Goal: Information Seeking & Learning: Learn about a topic

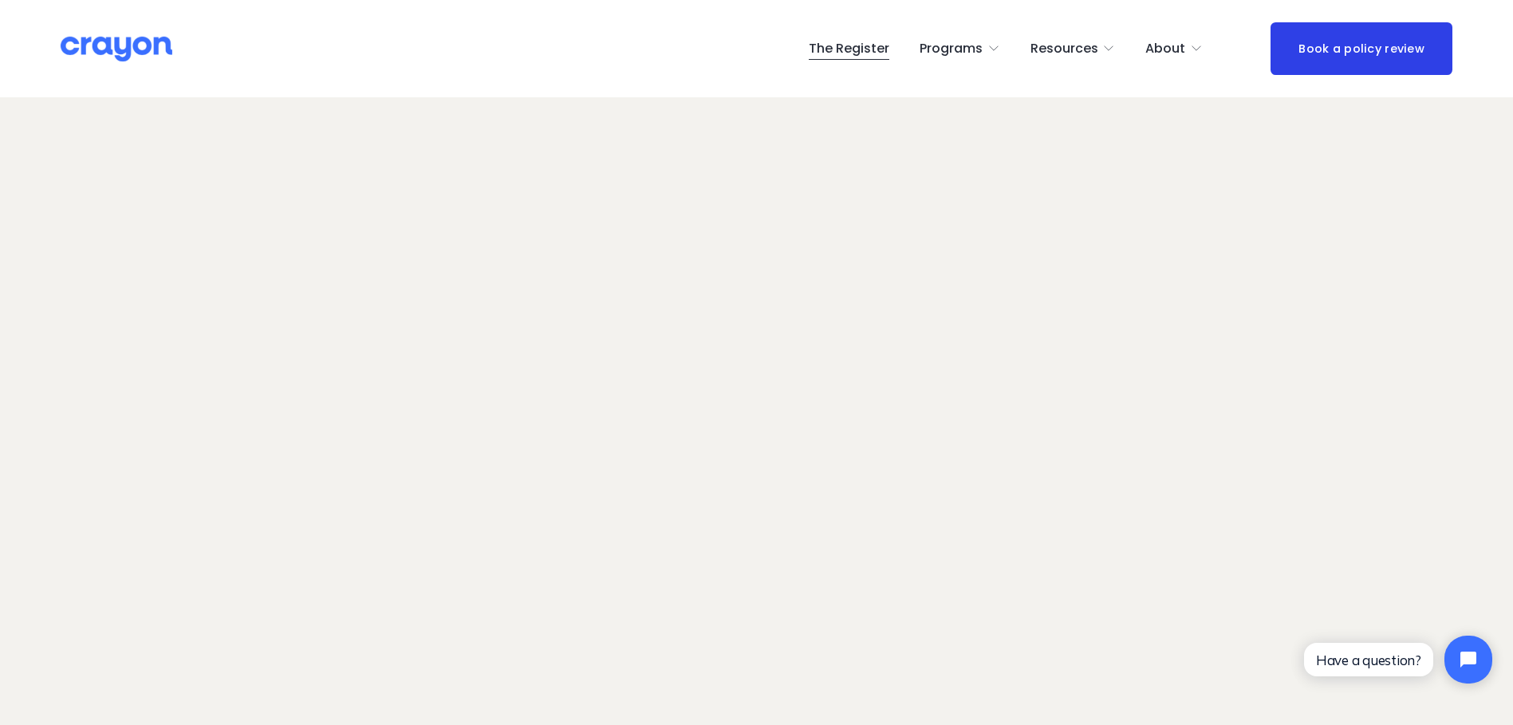
click at [0, 0] on span "Employer hub" at bounding box center [0, 0] width 0 height 0
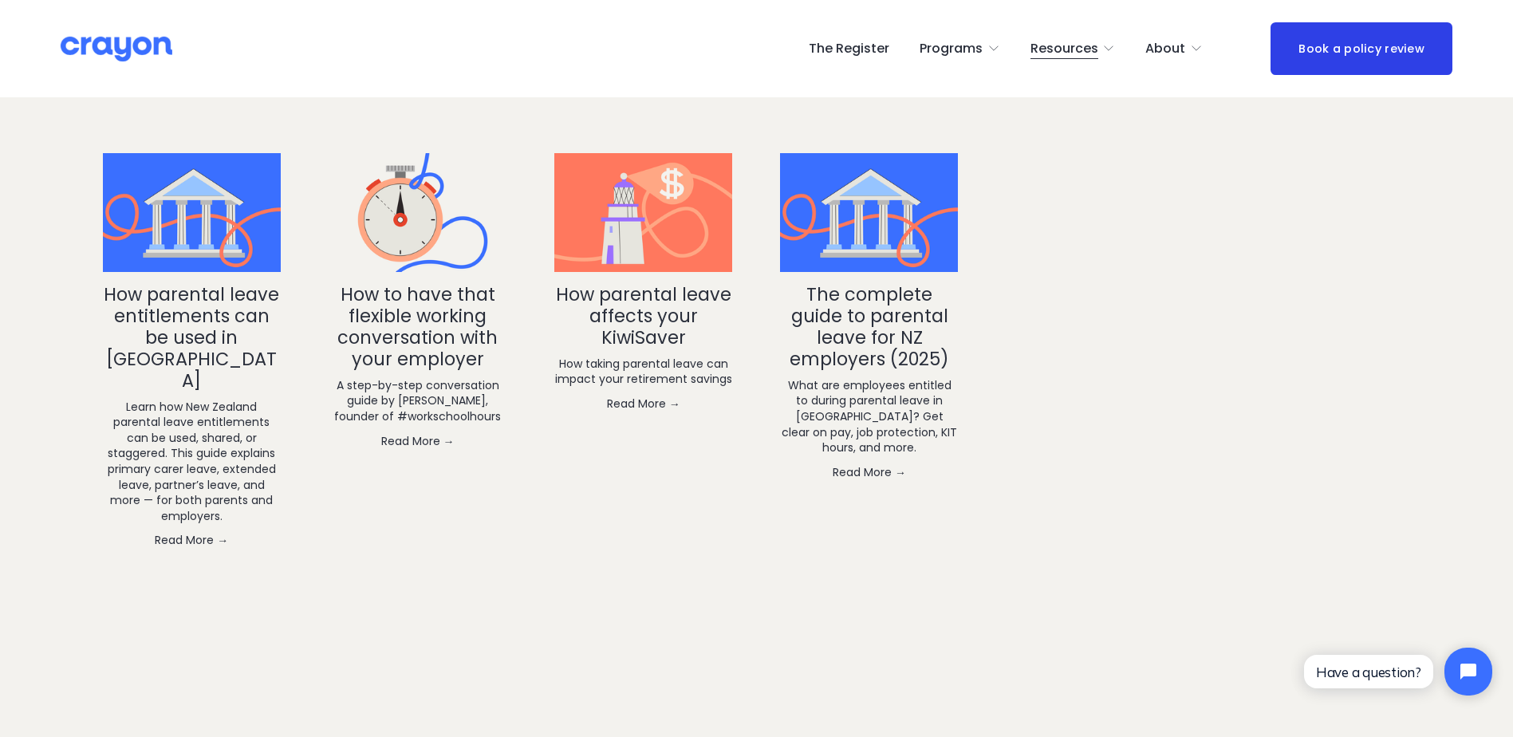
scroll to position [3111, 0]
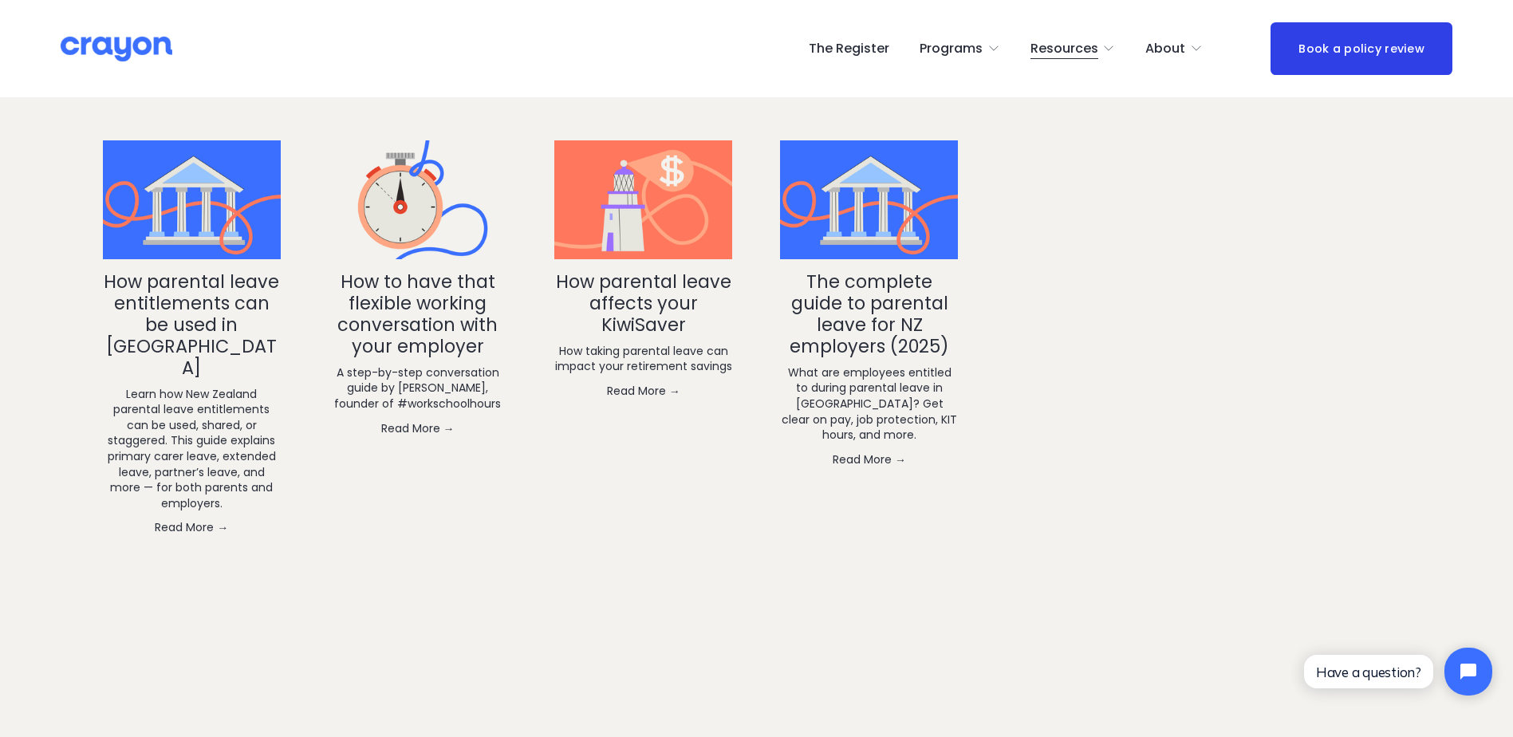
click at [885, 272] on link "The complete guide to parental leave for NZ employers (2025)" at bounding box center [870, 314] width 160 height 90
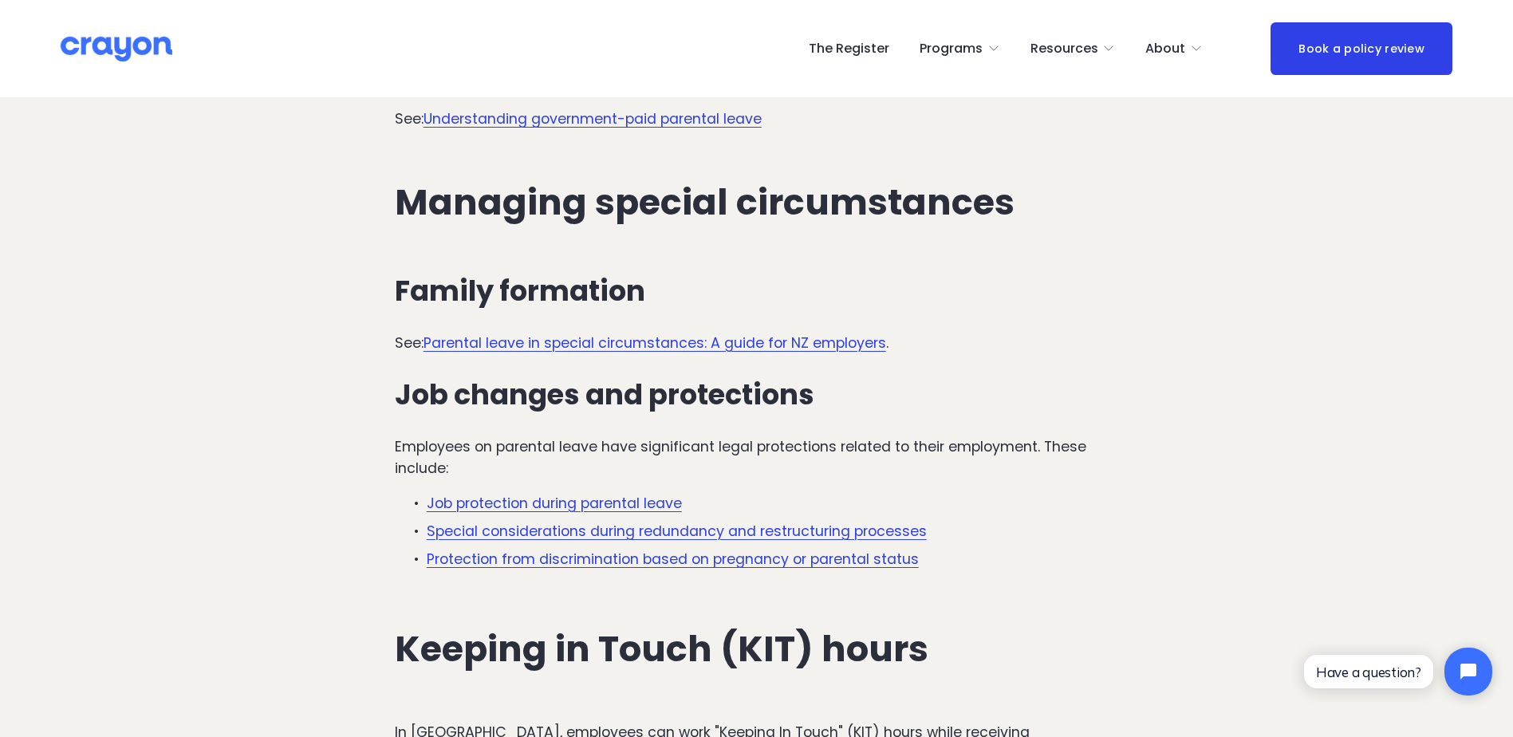
scroll to position [3589, 0]
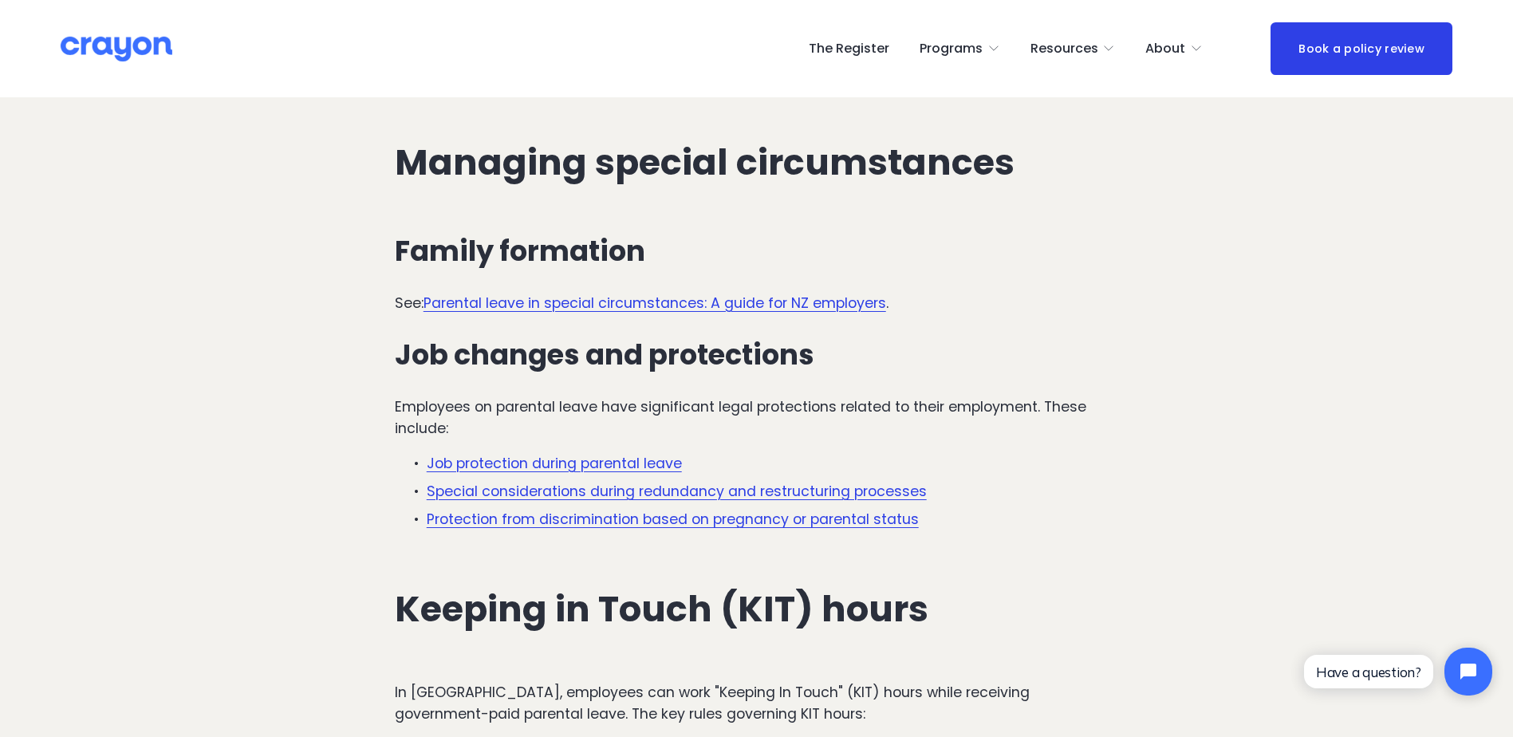
click at [518, 454] on link "Job protection during parental leave" at bounding box center [554, 463] width 255 height 19
click at [644, 510] on link "Protection from discrimination based on pregnancy or parental status" at bounding box center [673, 519] width 492 height 19
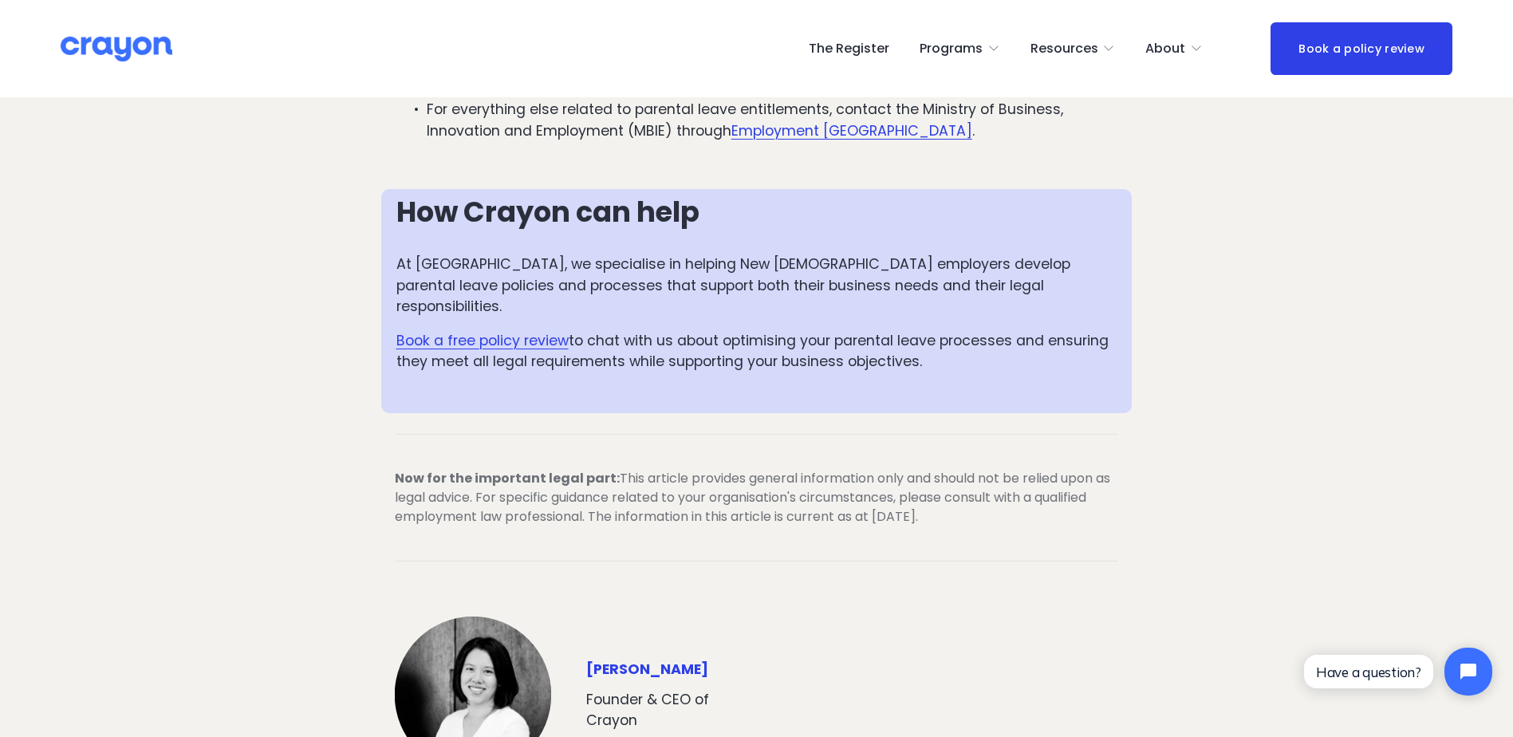
scroll to position [3908, 0]
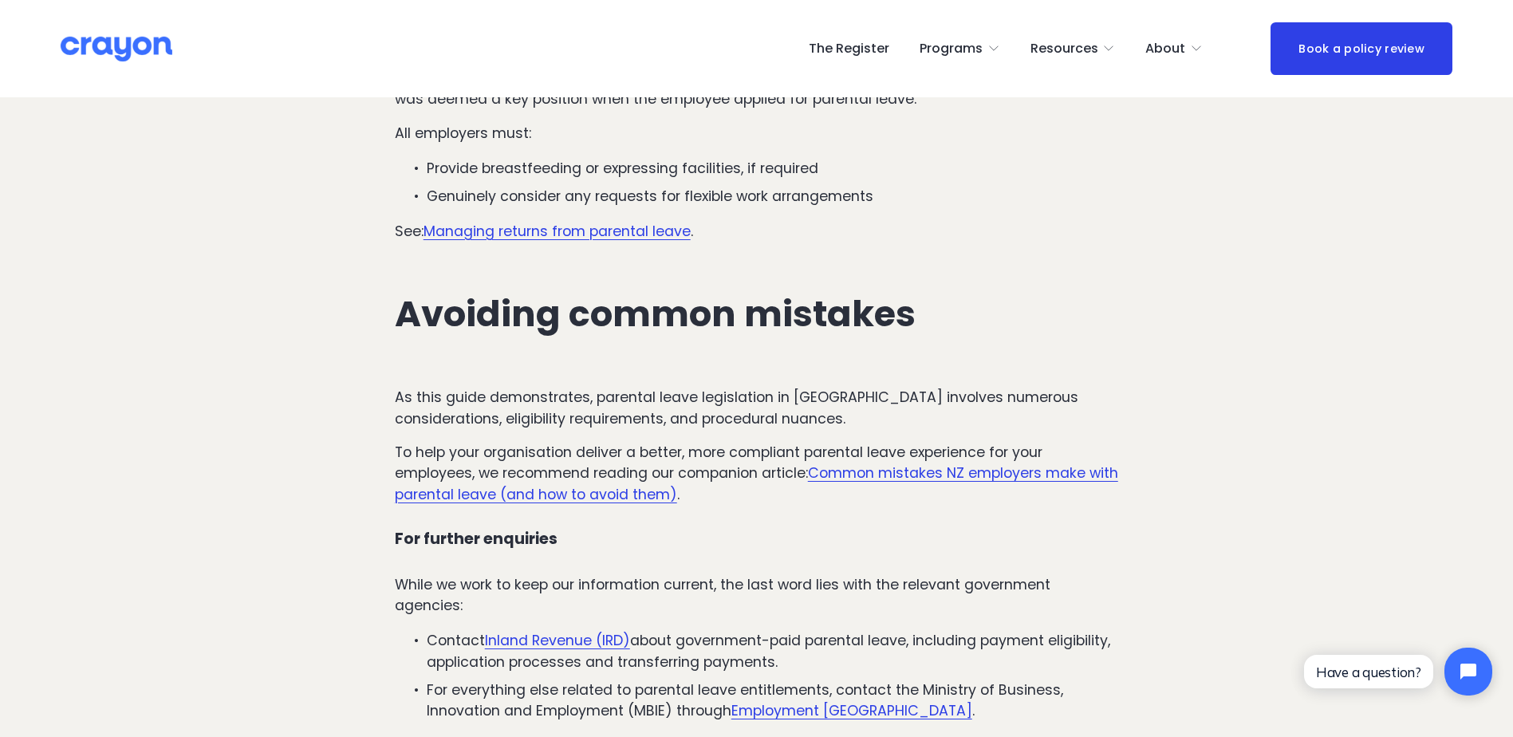
scroll to position [4945, 0]
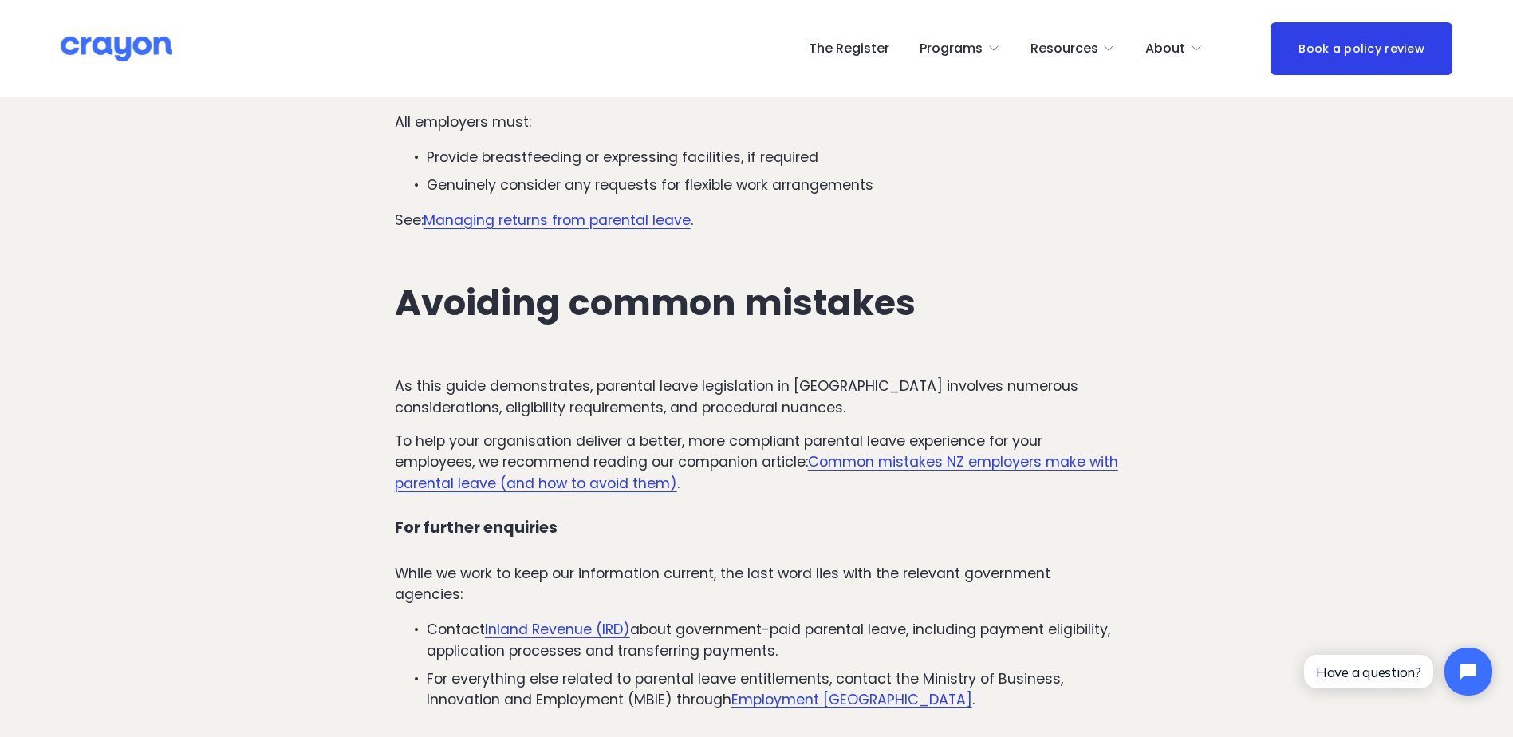
click at [957, 452] on link "Common mistakes NZ employers make with parental leave (and how to avoid them)" at bounding box center [756, 472] width 723 height 40
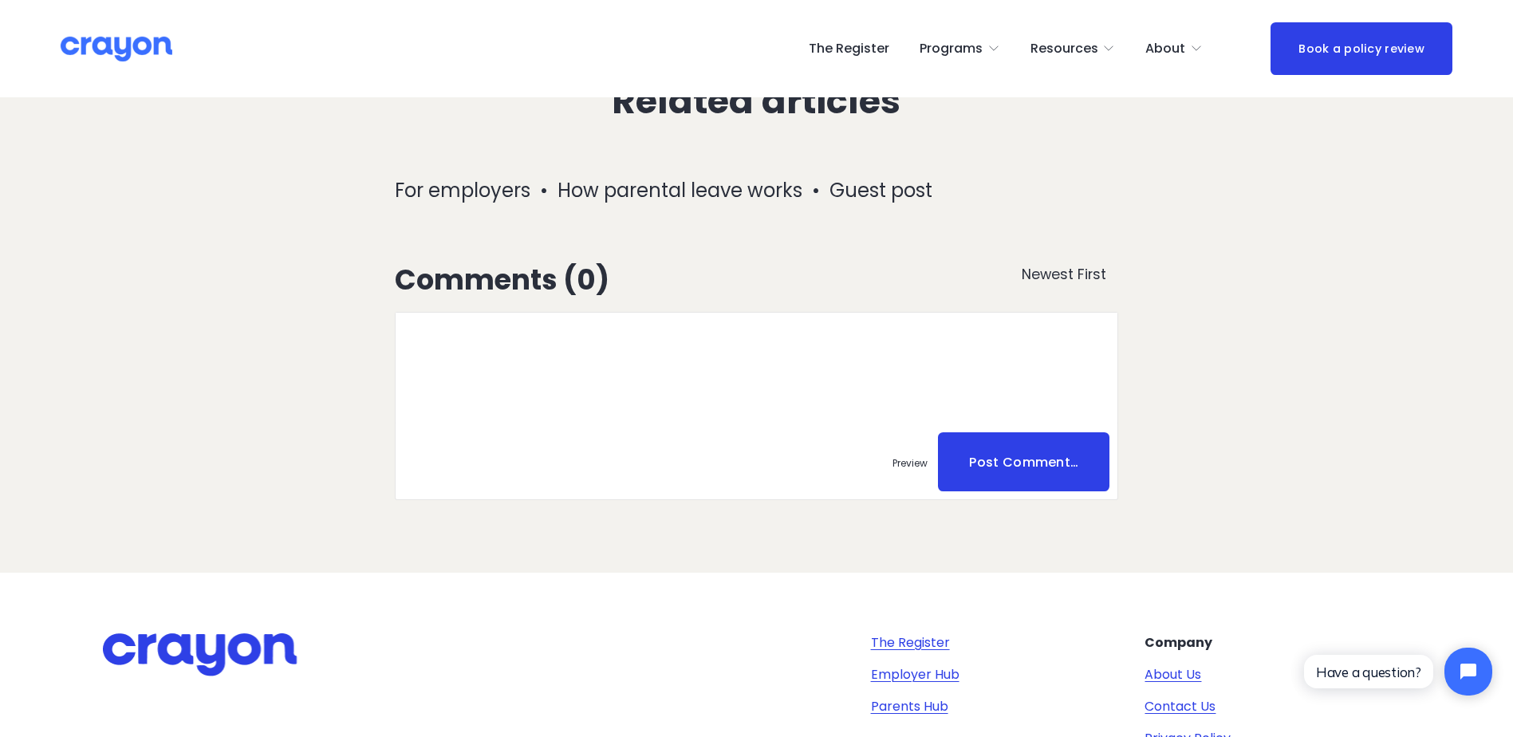
scroll to position [7616, 0]
